Goal: Navigation & Orientation: Find specific page/section

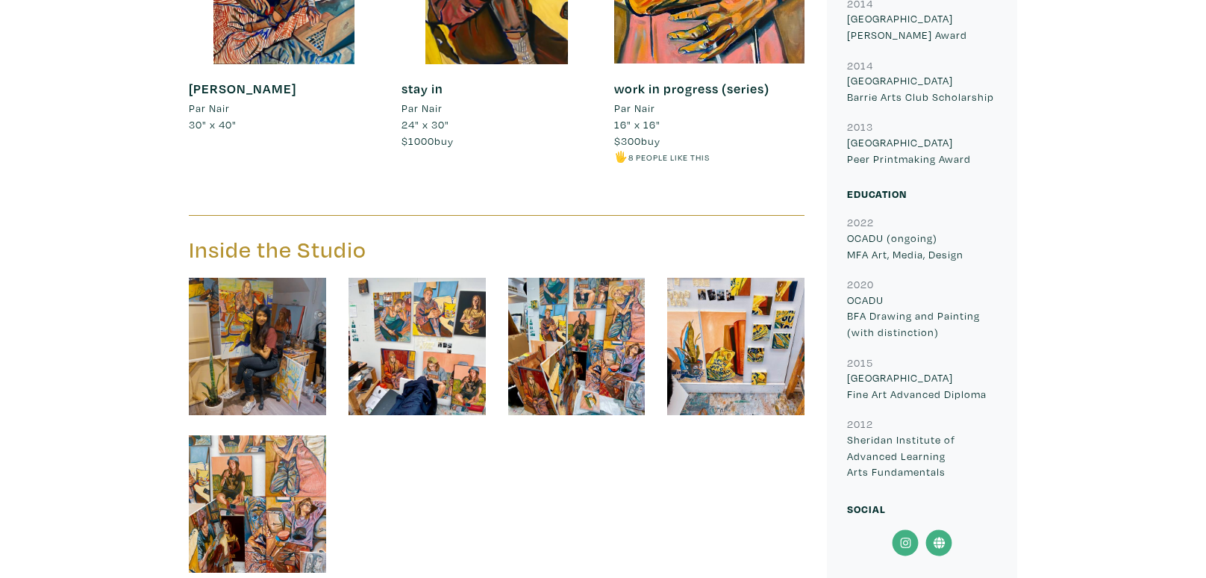
scroll to position [1564, 0]
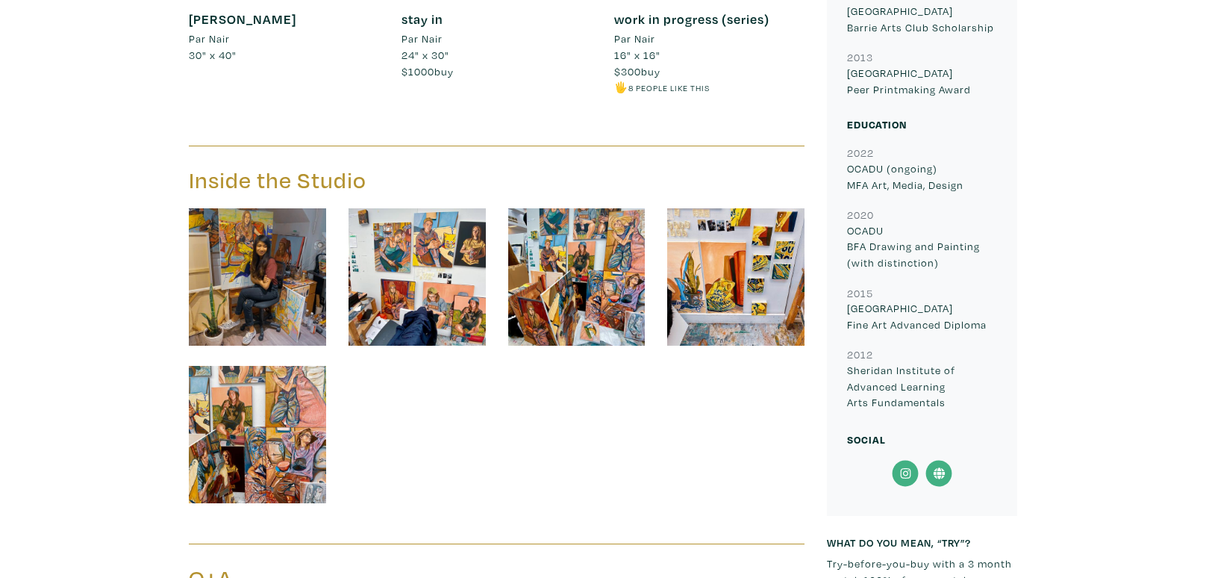
click at [267, 255] on img at bounding box center [257, 276] width 137 height 137
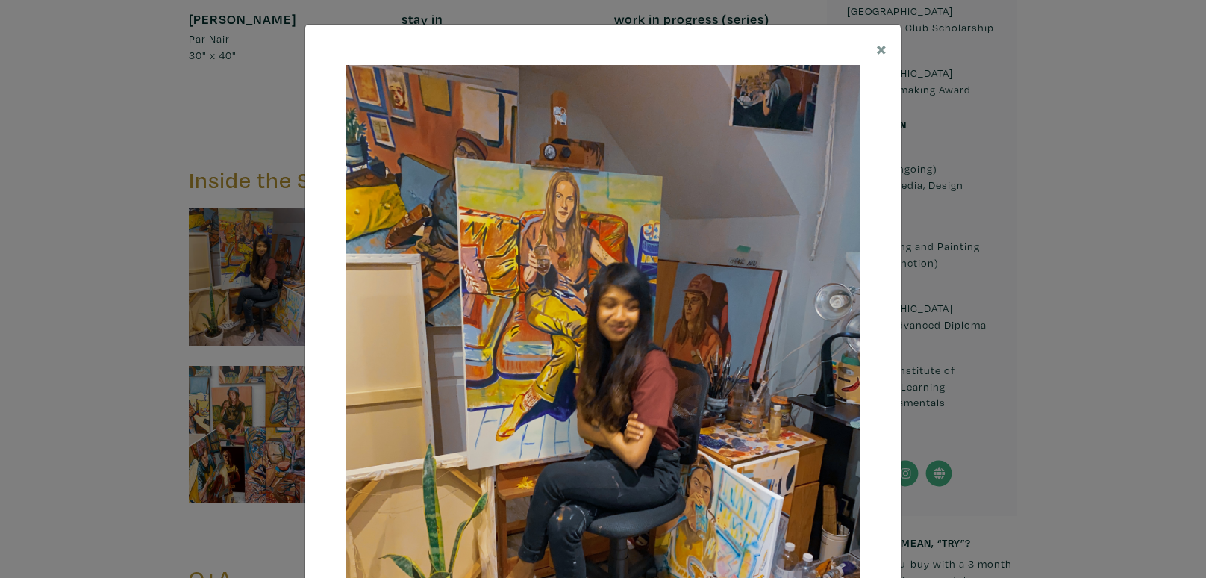
click at [874, 360] on div at bounding box center [603, 421] width 596 height 793
click at [914, 72] on div "× Save changes Close" at bounding box center [603, 289] width 1206 height 578
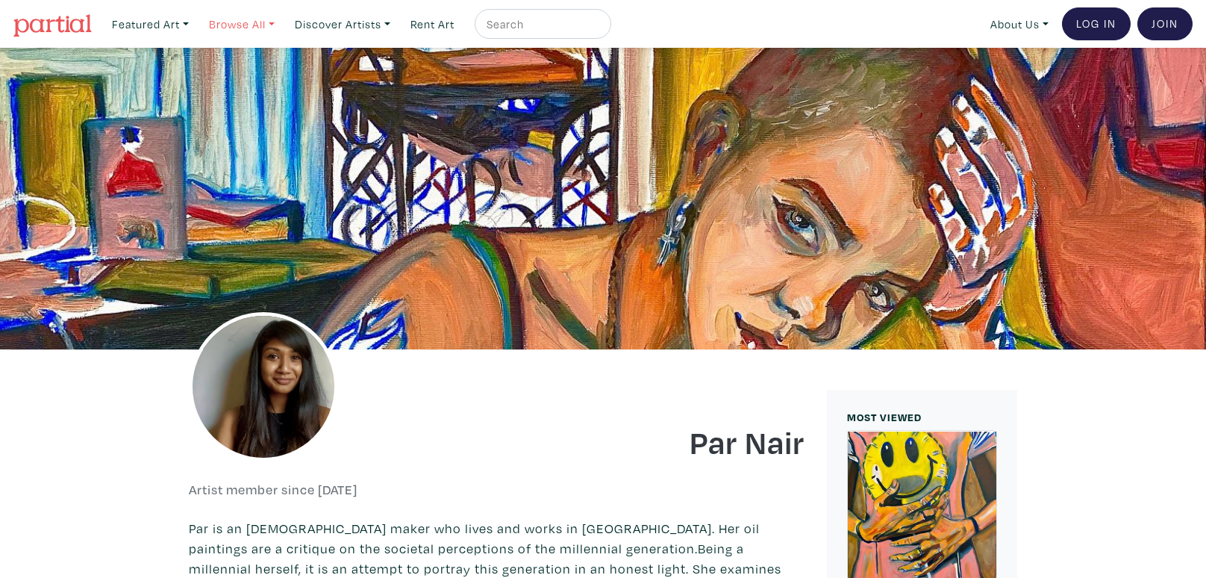
click at [254, 25] on link "Browse All" at bounding box center [241, 24] width 79 height 31
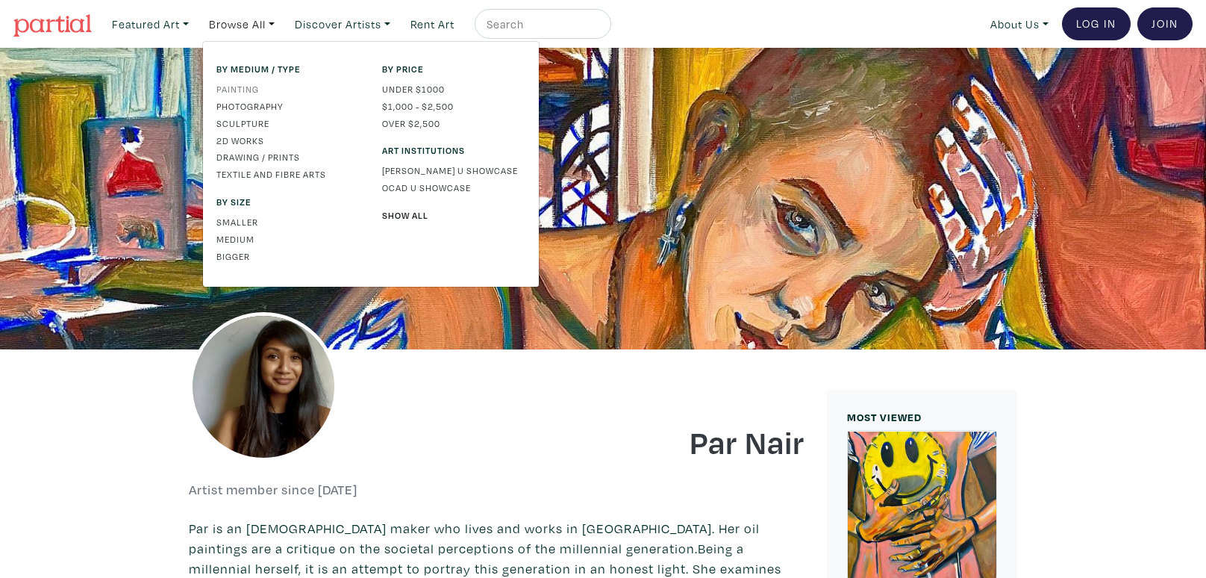
click at [235, 89] on link "Painting" at bounding box center [287, 88] width 143 height 13
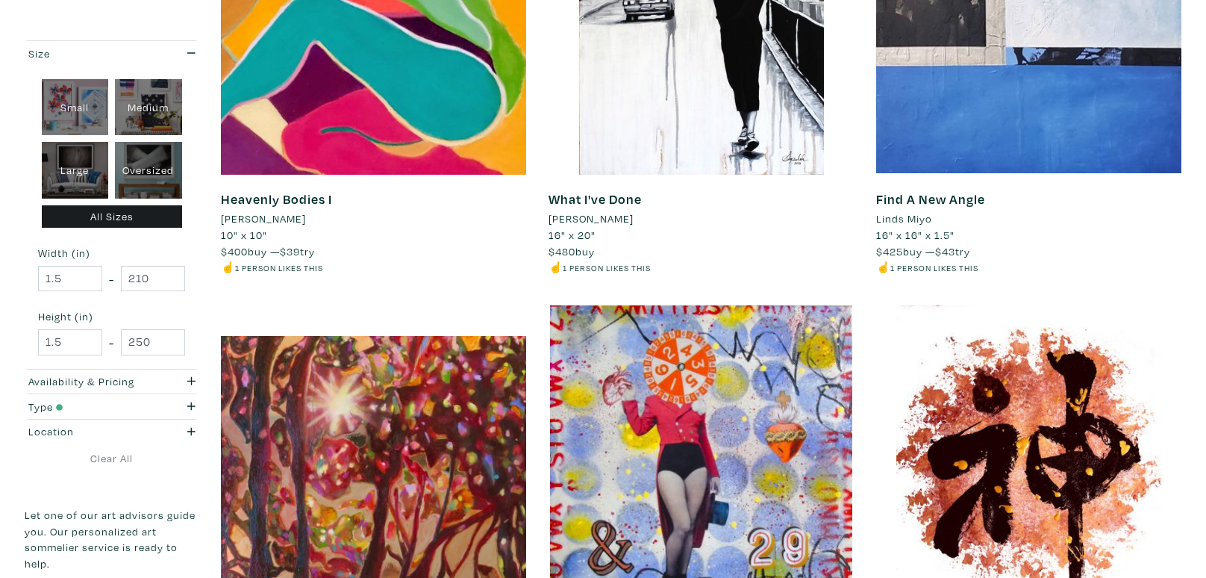
scroll to position [1329, 0]
